Goal: Transaction & Acquisition: Book appointment/travel/reservation

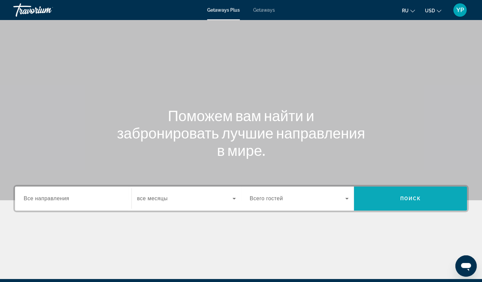
click at [405, 196] on span "Поиск" at bounding box center [410, 198] width 21 height 5
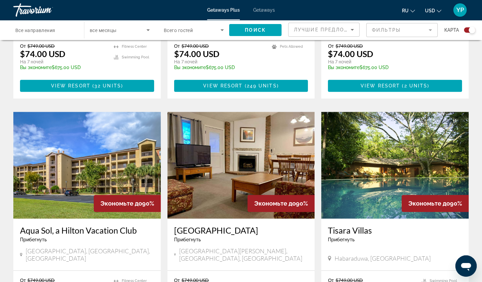
scroll to position [700, 0]
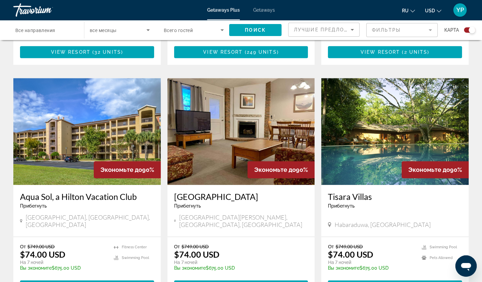
click at [405, 278] on span "Main content" at bounding box center [395, 286] width 134 height 16
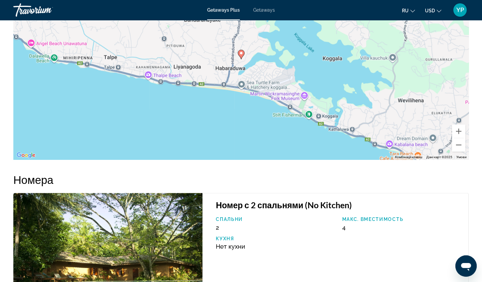
scroll to position [766, 0]
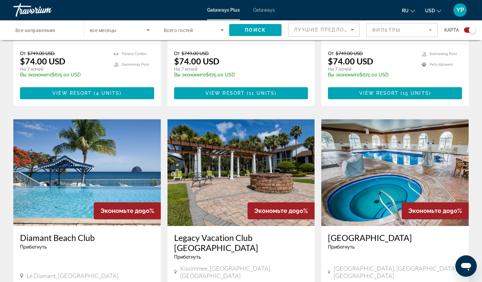
scroll to position [993, 0]
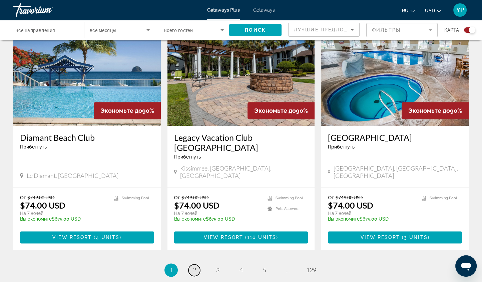
click at [193, 266] on span "2" at bounding box center [194, 269] width 3 height 7
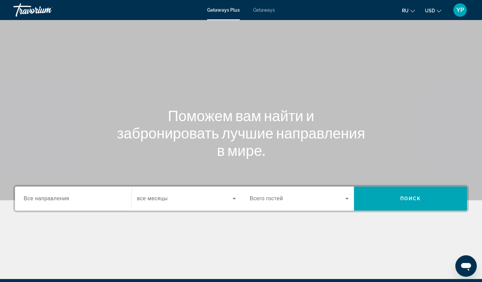
scroll to position [78, 0]
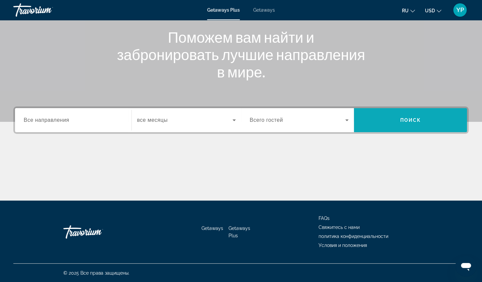
click at [418, 118] on span "Поиск" at bounding box center [410, 119] width 21 height 5
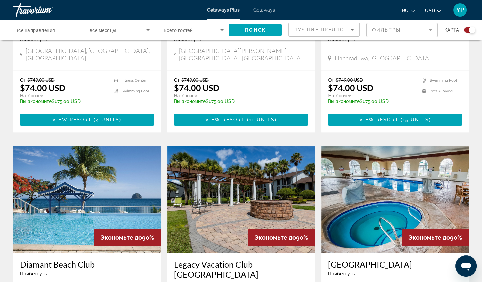
scroll to position [1000, 0]
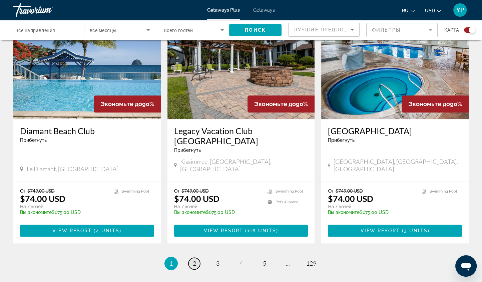
click at [189, 257] on link "page 2" at bounding box center [194, 263] width 12 height 12
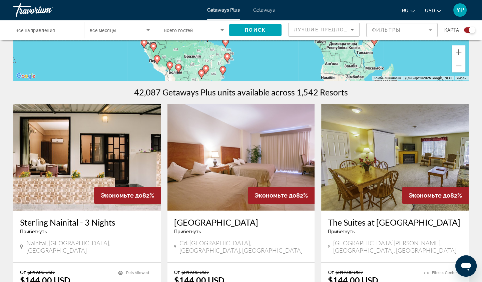
scroll to position [233, 0]
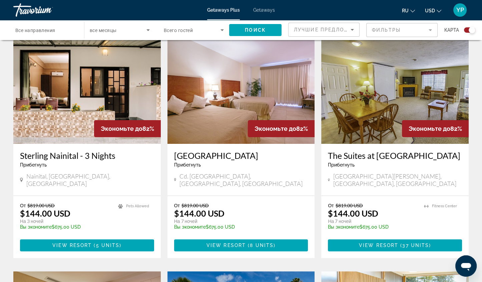
click at [247, 153] on h3 "[GEOGRAPHIC_DATA]" at bounding box center [241, 155] width 134 height 10
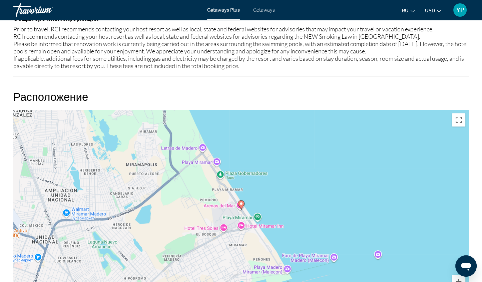
scroll to position [600, 0]
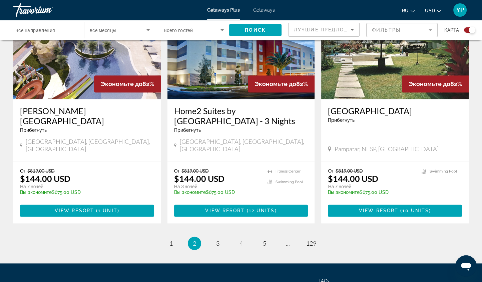
scroll to position [1022, 0]
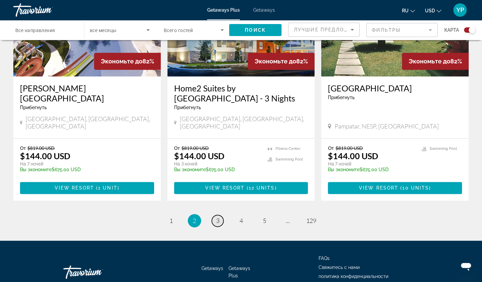
click at [216, 217] on span "3" at bounding box center [217, 220] width 3 height 7
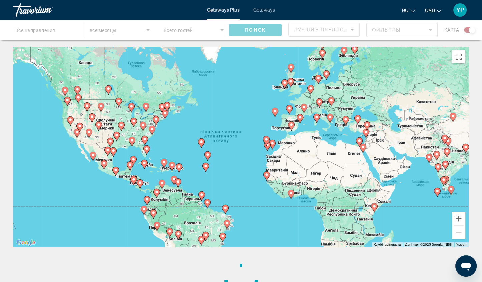
scroll to position [100, 0]
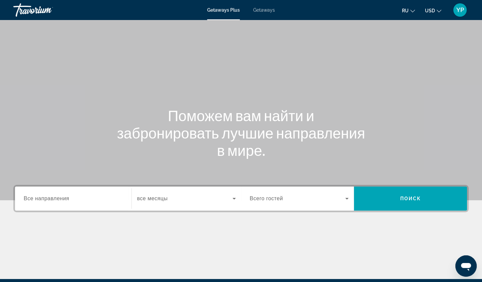
click at [49, 211] on div "Destination Все направления Start Month все месяцы Occupancy Всего гостей Поиск" at bounding box center [240, 198] width 455 height 27
click at [52, 201] on span "Все направления" at bounding box center [47, 198] width 46 height 6
click at [52, 201] on input "Destination Все направления" at bounding box center [73, 199] width 99 height 8
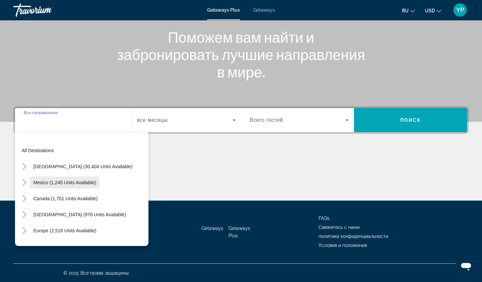
scroll to position [33, 0]
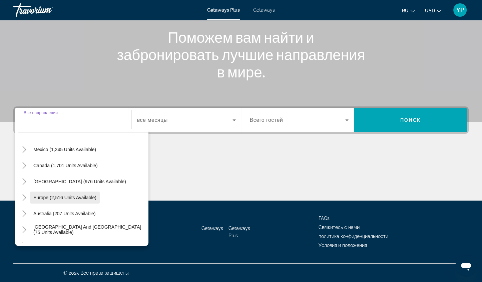
click at [65, 193] on span "Search widget" at bounding box center [65, 197] width 70 height 16
type input "**********"
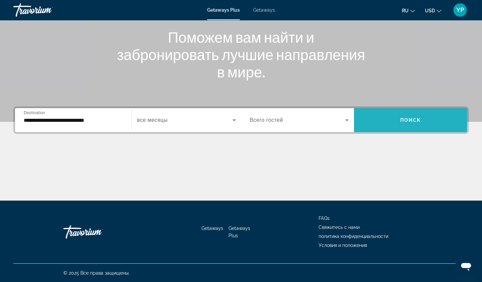
click at [398, 114] on span "Search widget" at bounding box center [410, 120] width 113 height 16
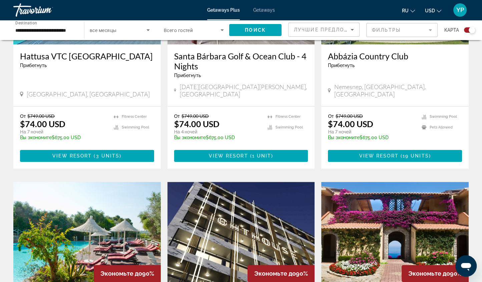
scroll to position [433, 0]
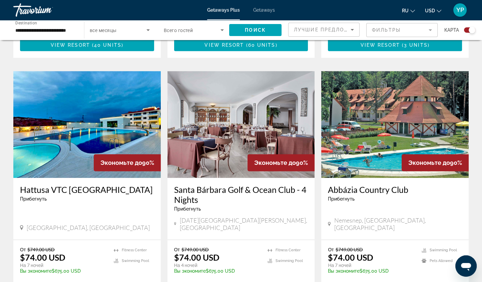
click at [267, 184] on h3 "Santa Bárbara Golf & Ocean Club - 4 Nights" at bounding box center [241, 194] width 134 height 20
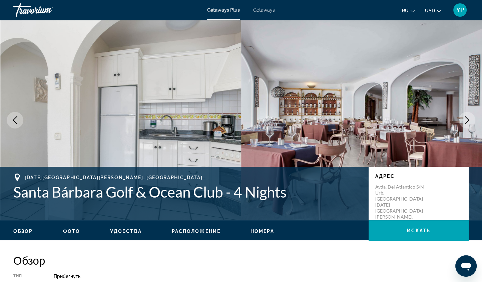
scroll to position [66, 0]
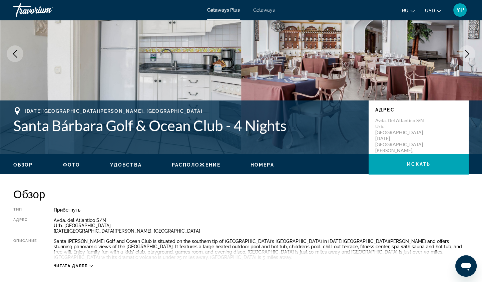
click at [130, 165] on span "Удобства" at bounding box center [126, 164] width 32 height 5
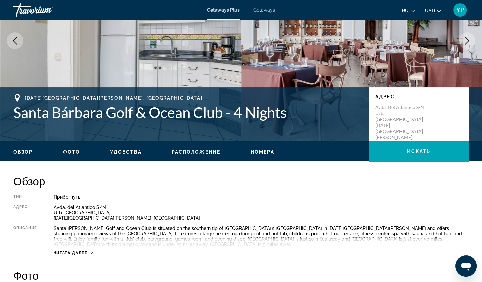
scroll to position [0, 0]
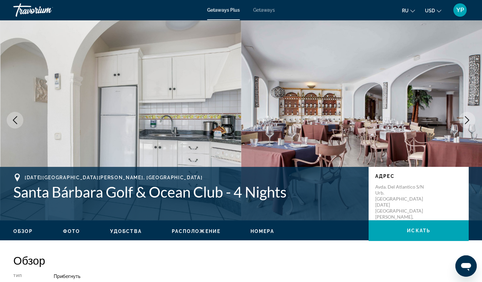
click at [21, 120] on button "Previous image" at bounding box center [15, 120] width 17 height 17
